Goal: Answer question/provide support

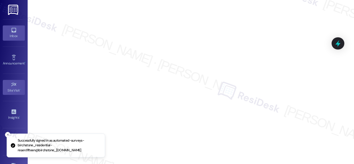
click at [15, 31] on icon at bounding box center [14, 30] width 6 height 6
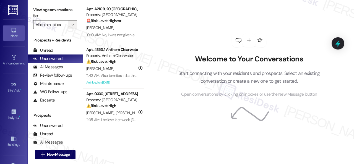
click at [69, 25] on button "" at bounding box center [72, 24] width 9 height 9
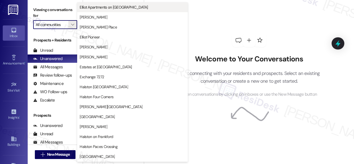
scroll to position [166, 0]
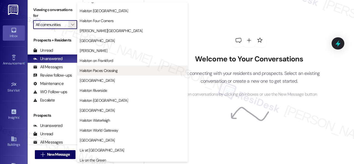
click at [90, 72] on span "Halston Paces Crossing" at bounding box center [99, 71] width 38 height 6
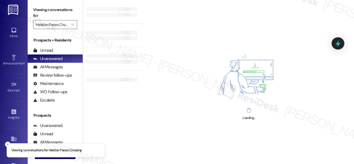
type input "Halston Paces Crossing"
